Goal: Task Accomplishment & Management: Complete application form

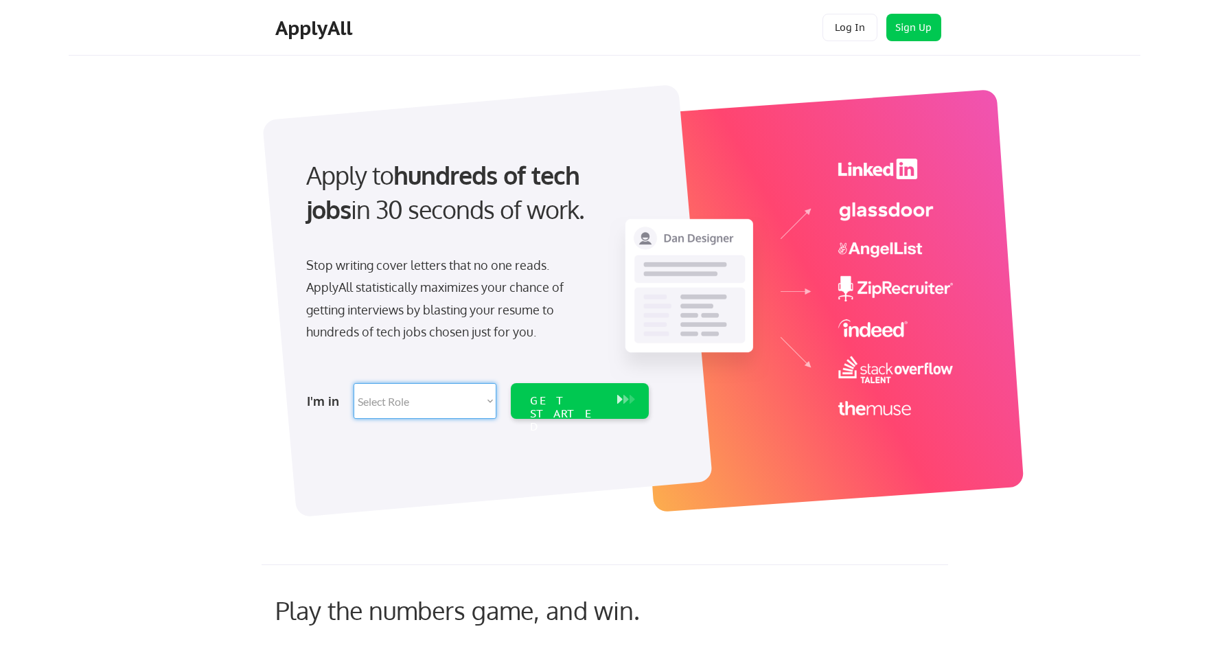
select select ""technical_project_program_mgmt""
click at [548, 397] on div "GET STARTED" at bounding box center [566, 414] width 73 height 40
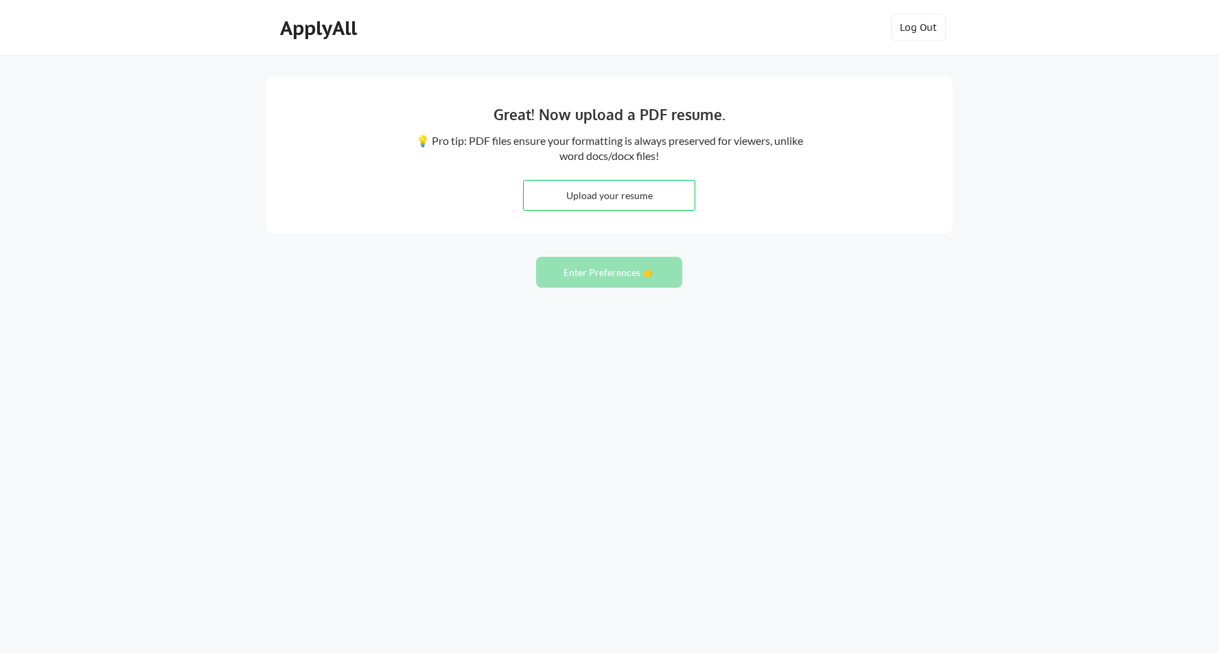
click at [593, 194] on input "file" at bounding box center [609, 196] width 171 height 30
type input "C:\fakepath\Resume SMohanty_Dean_Embrey Riddle.docx"
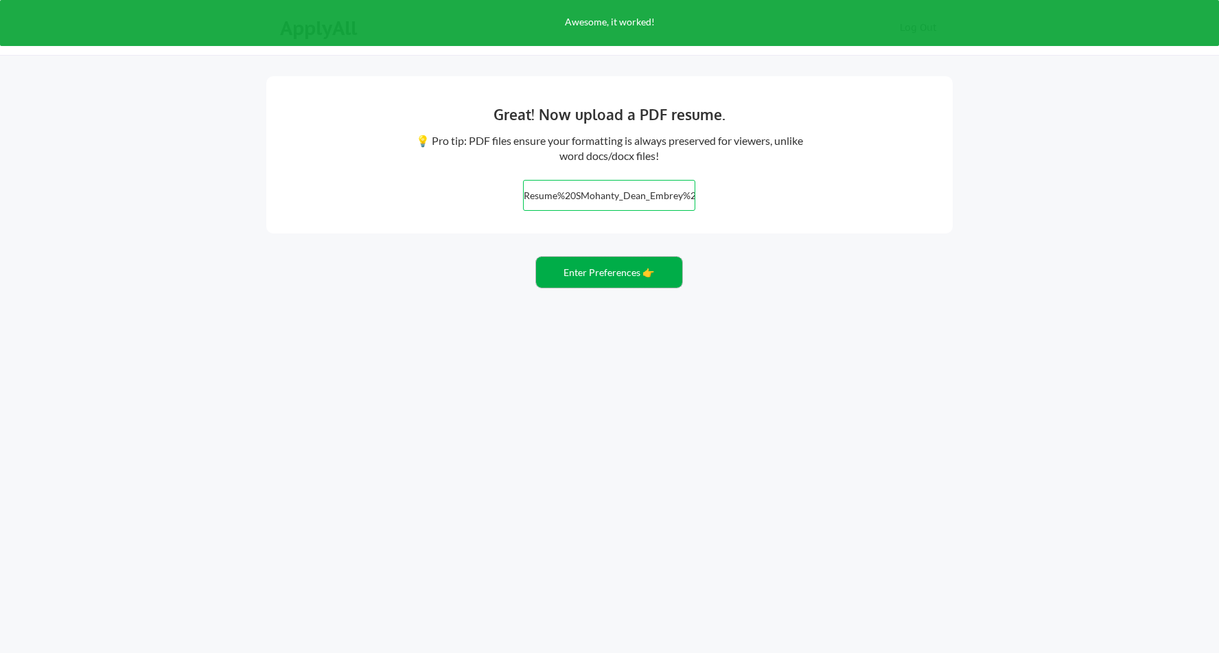
click at [573, 272] on button "Enter Preferences 👉" at bounding box center [609, 272] width 146 height 31
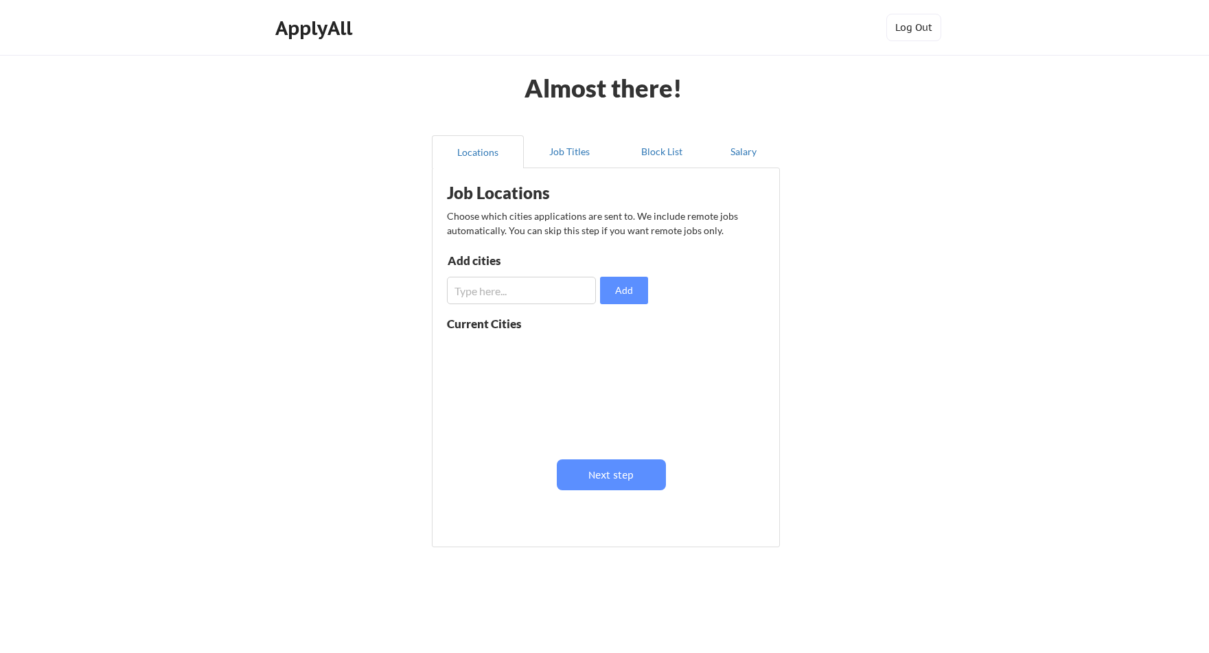
click at [520, 290] on input "input" at bounding box center [521, 290] width 149 height 27
click at [489, 328] on div "Current Cities" at bounding box center [499, 324] width 104 height 12
click at [613, 471] on button "Next step" at bounding box center [611, 474] width 109 height 31
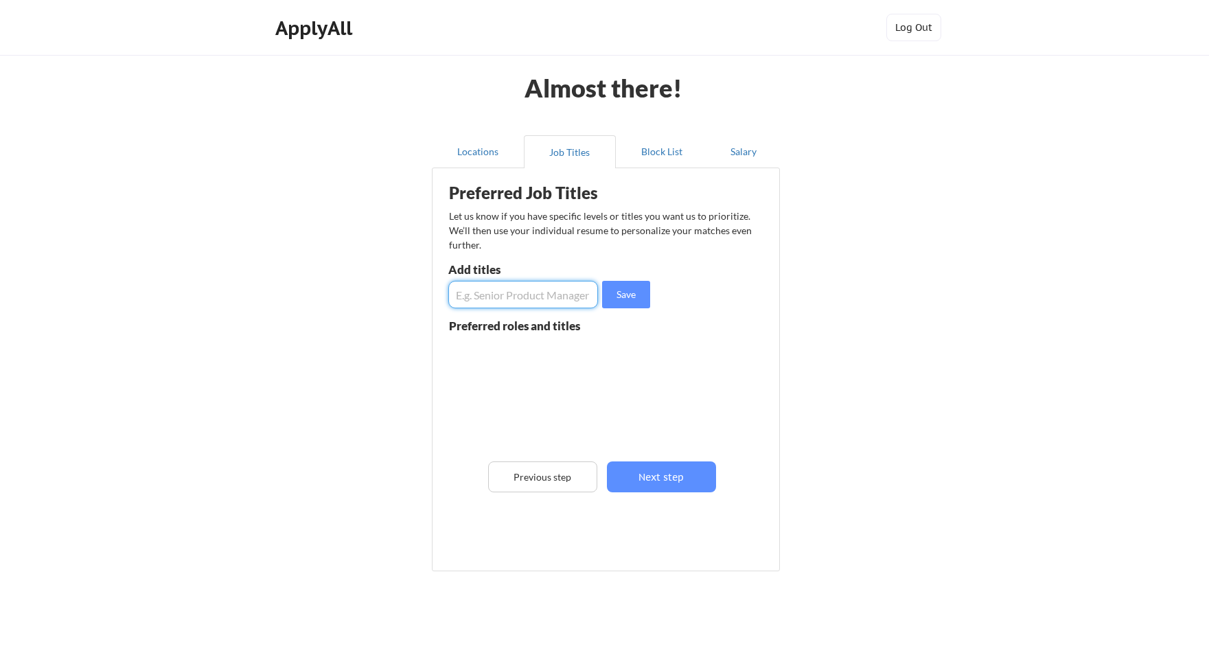
click at [484, 295] on input "input" at bounding box center [523, 294] width 150 height 27
type input "C"
type input "Vice President"
click at [619, 292] on button "Save" at bounding box center [626, 294] width 48 height 27
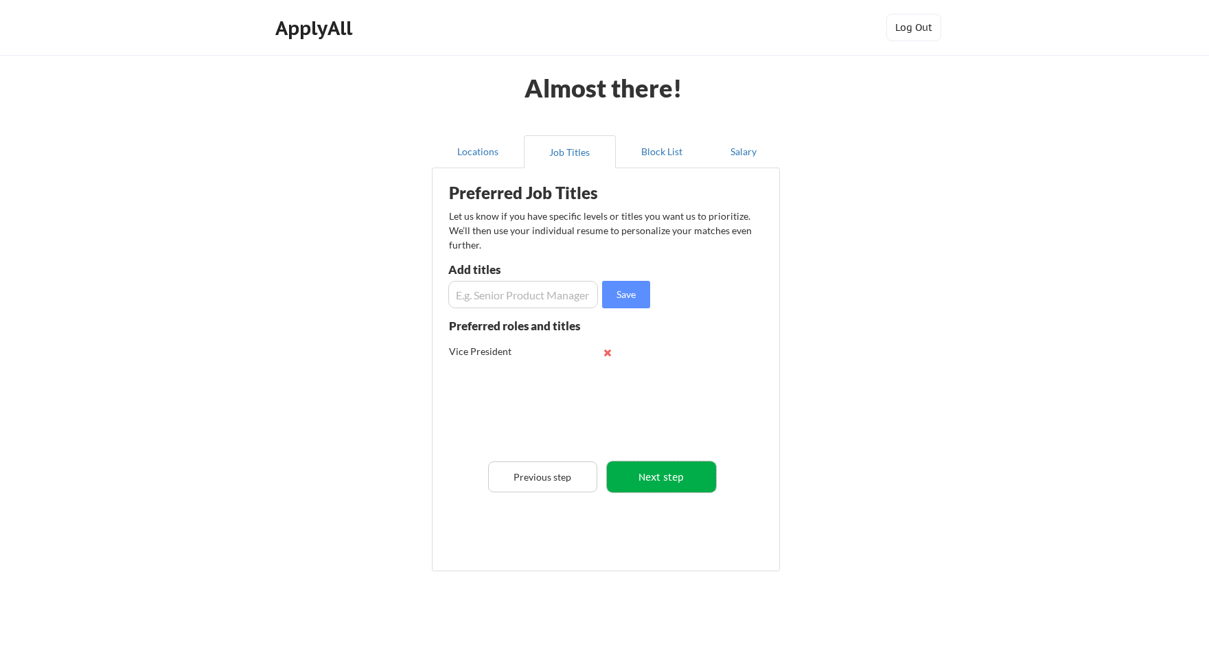
click at [643, 478] on button "Next step" at bounding box center [661, 476] width 109 height 31
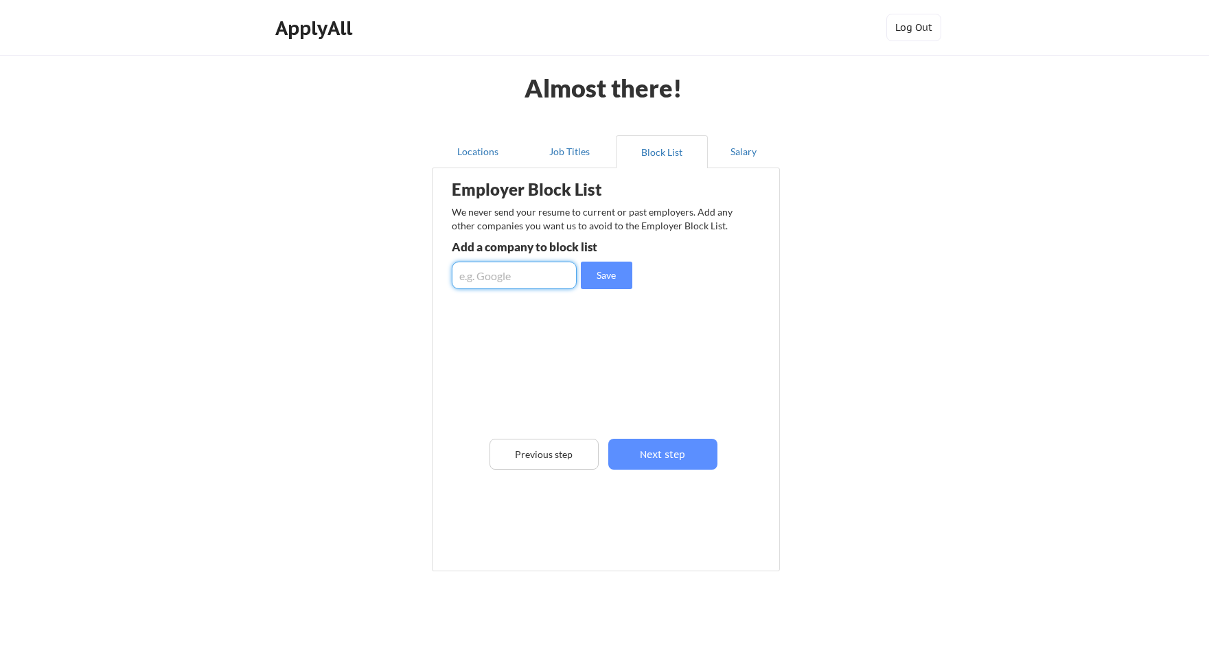
click at [513, 276] on input "input" at bounding box center [514, 275] width 125 height 27
click at [644, 452] on button "Next step" at bounding box center [662, 454] width 109 height 31
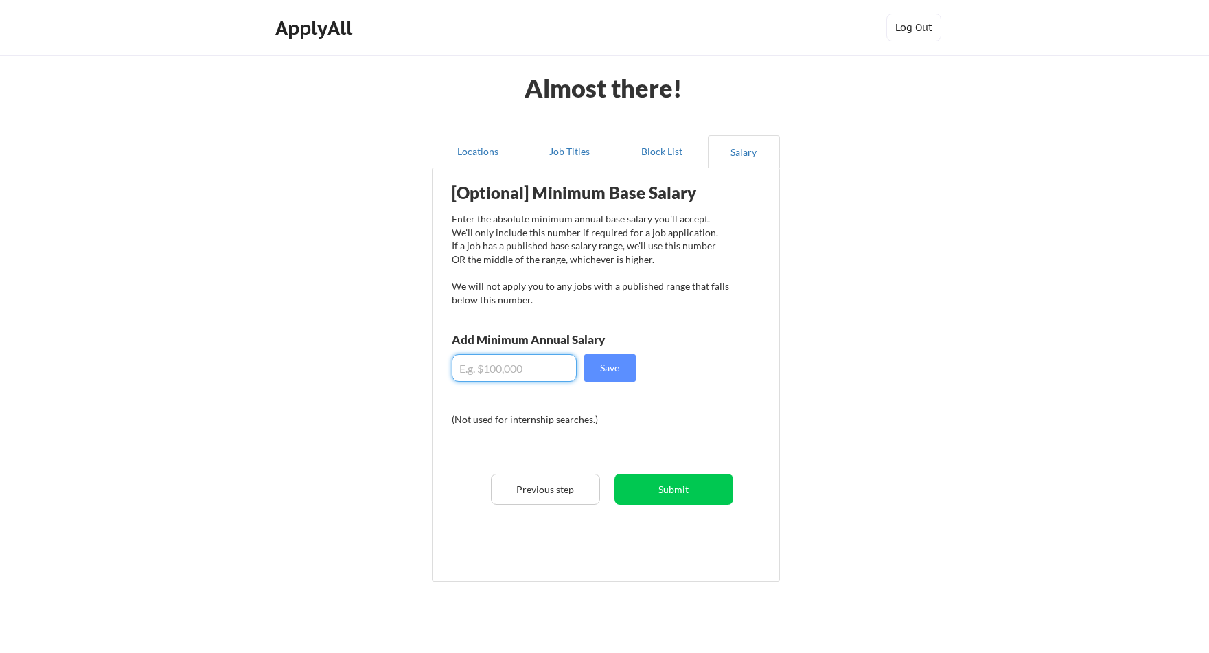
click at [480, 369] on input "input" at bounding box center [514, 367] width 125 height 27
type input "$181,000"
click at [599, 369] on button "Save" at bounding box center [609, 367] width 51 height 27
click at [658, 491] on button "Submit" at bounding box center [673, 489] width 119 height 31
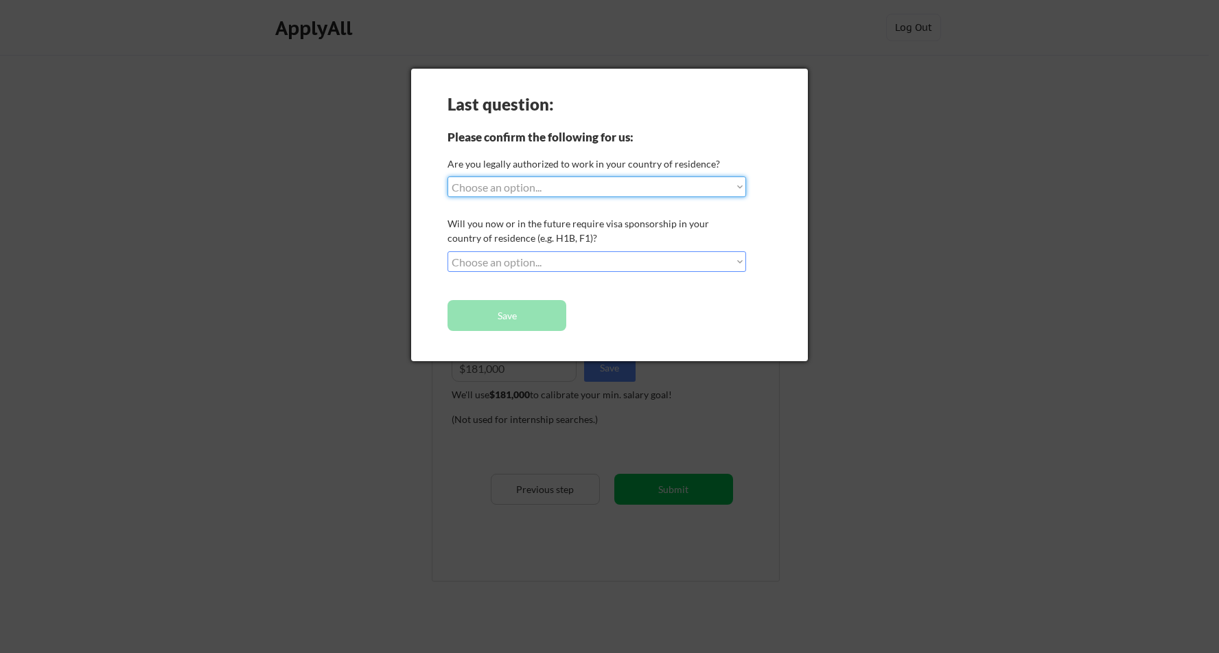
select select ""yes__i_am_a_[DEMOGRAPHIC_DATA]""
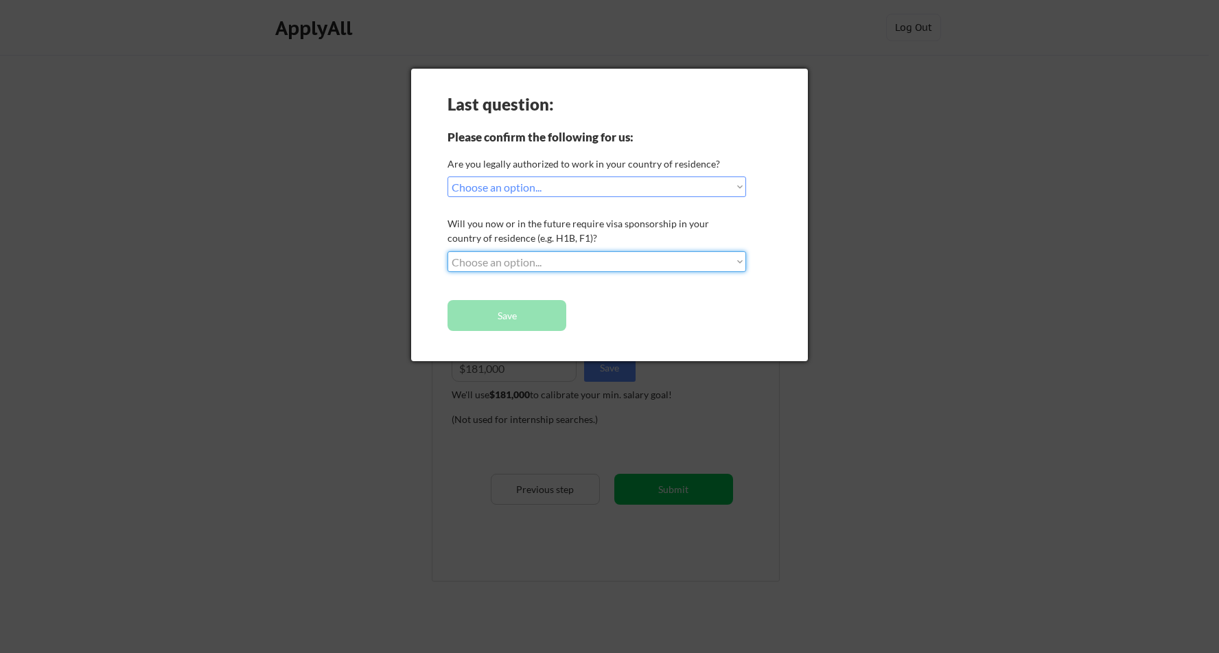
select select ""no__i_will_not_need_sponsorship""
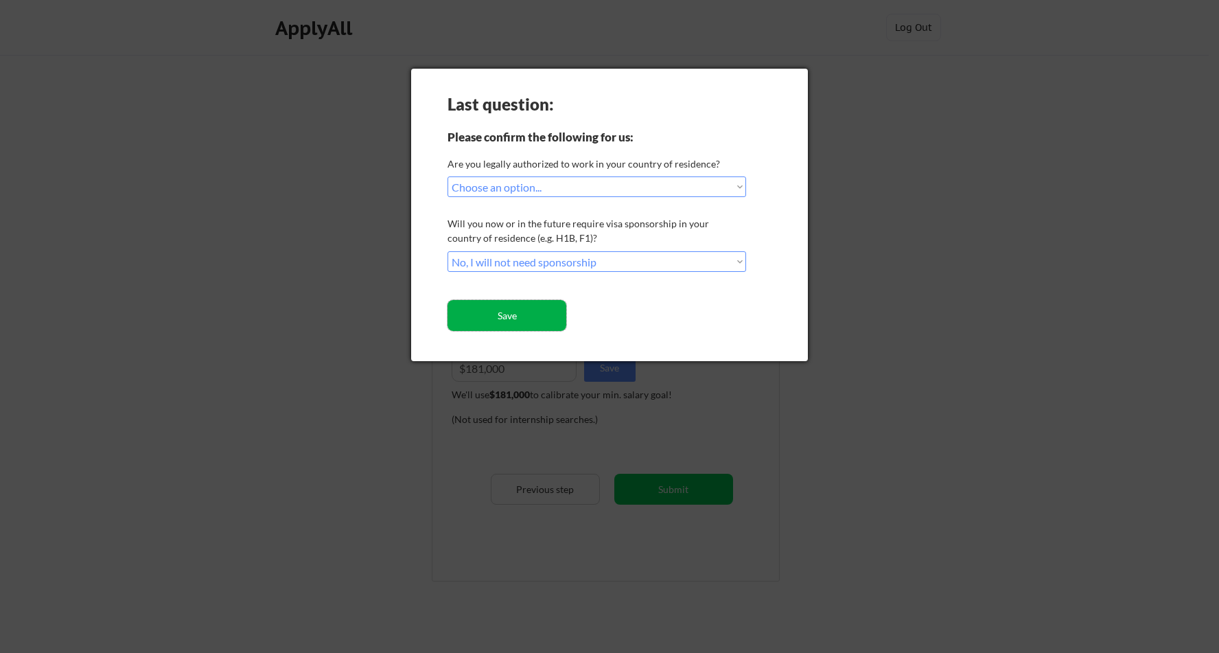
click at [489, 316] on button "Save" at bounding box center [507, 315] width 119 height 31
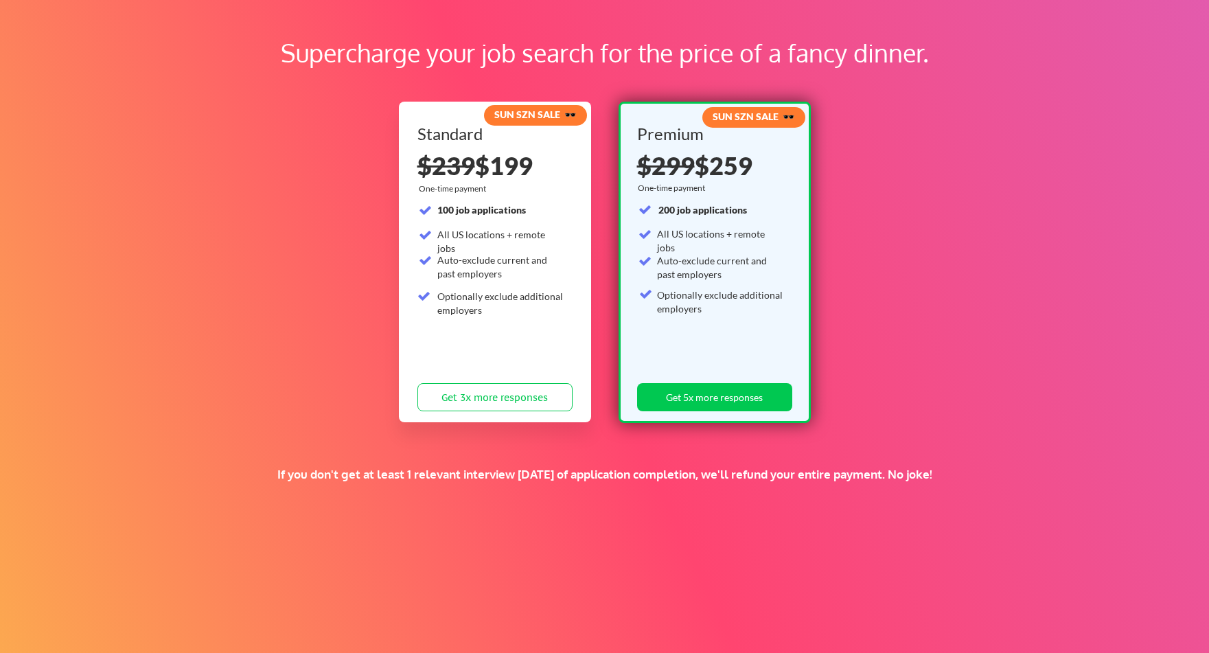
scroll to position [63, 0]
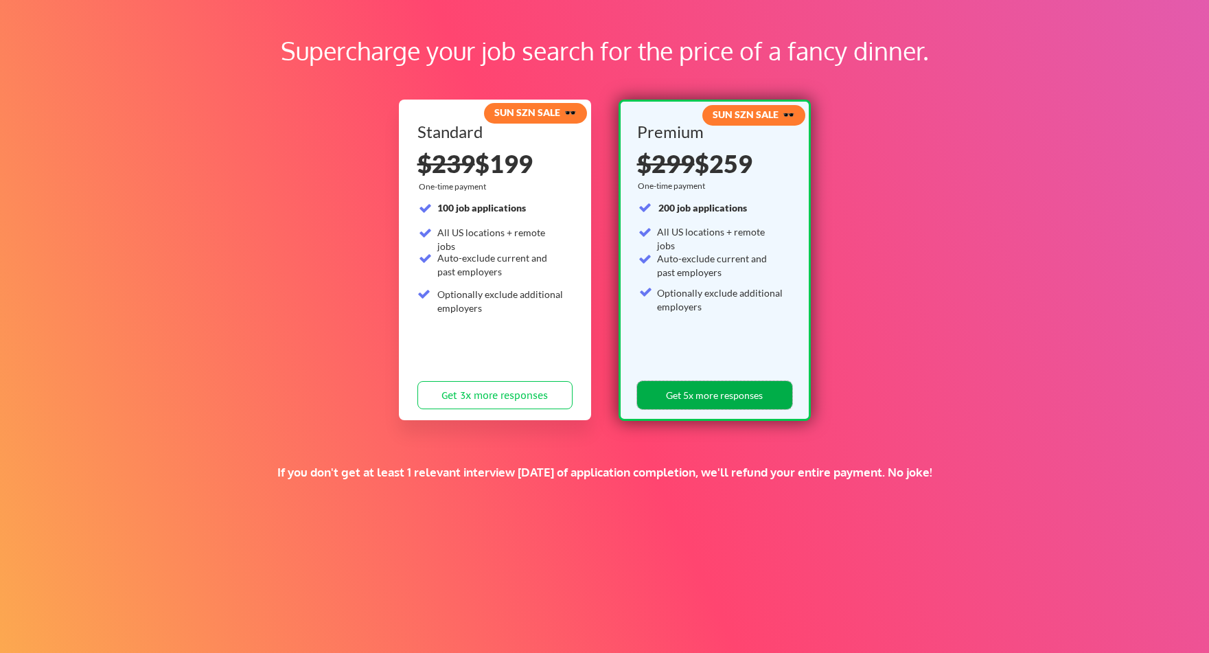
click at [688, 395] on button "Get 5x more responses" at bounding box center [714, 395] width 155 height 28
